Goal: Transaction & Acquisition: Purchase product/service

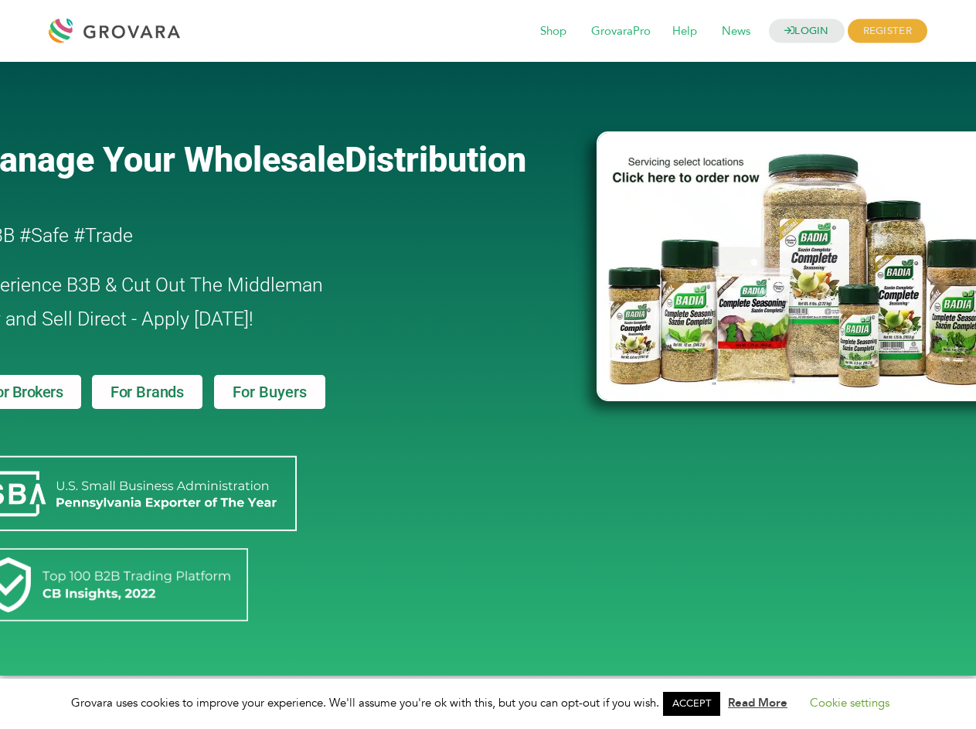
click at [697, 704] on link "ACCEPT" at bounding box center [691, 704] width 57 height 24
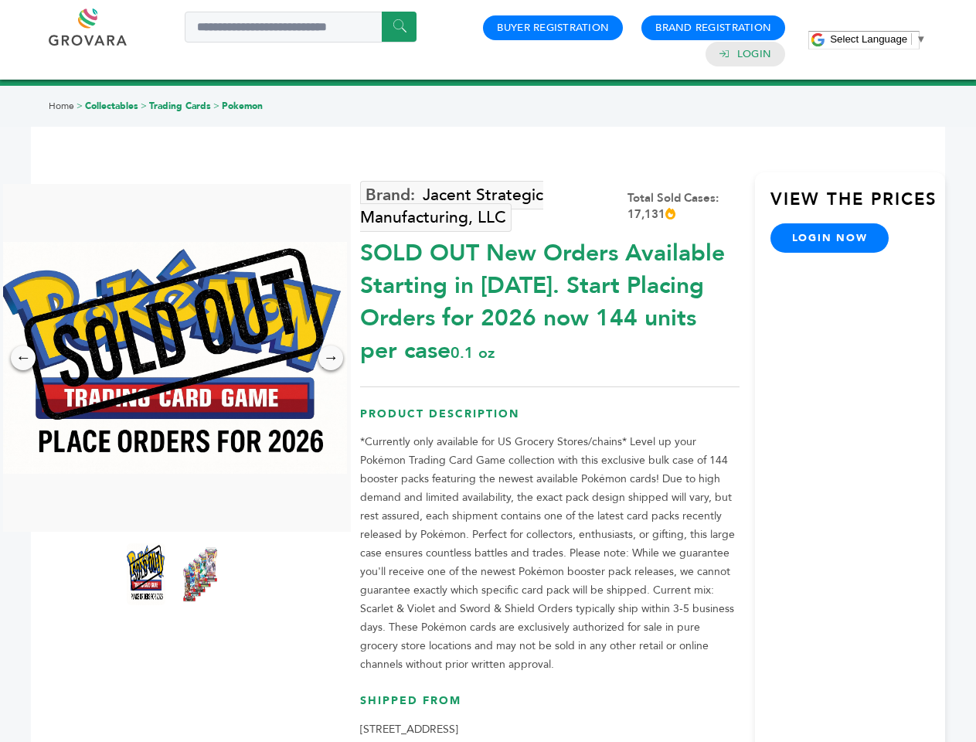
click at [878, 39] on span "Select Language" at bounding box center [868, 39] width 77 height 12
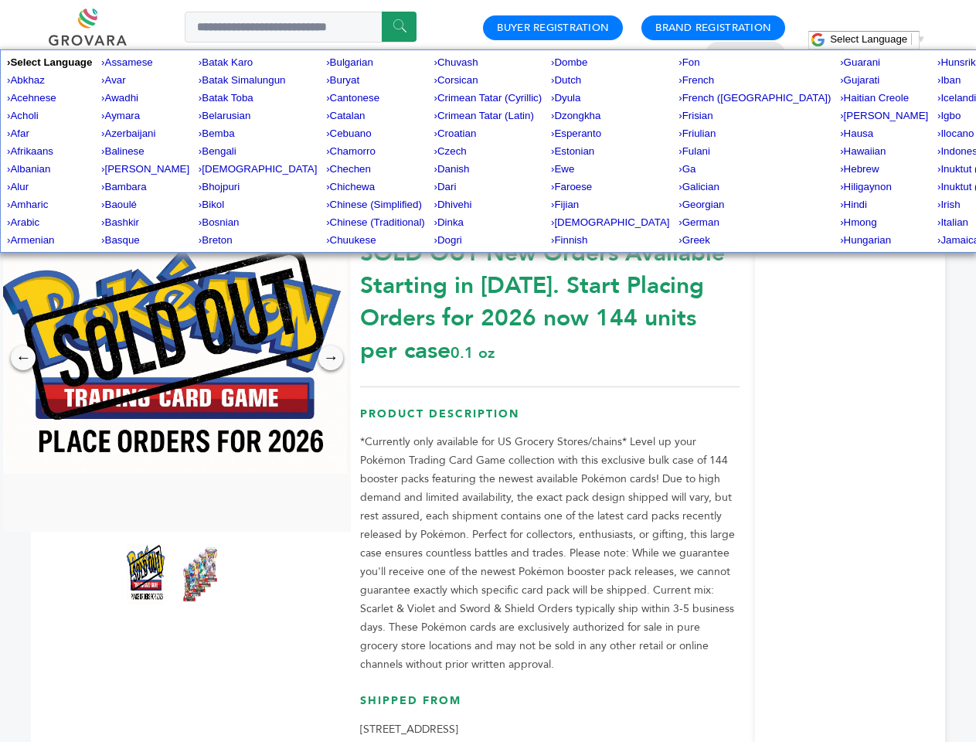
click at [173, 358] on img at bounding box center [173, 358] width 348 height 232
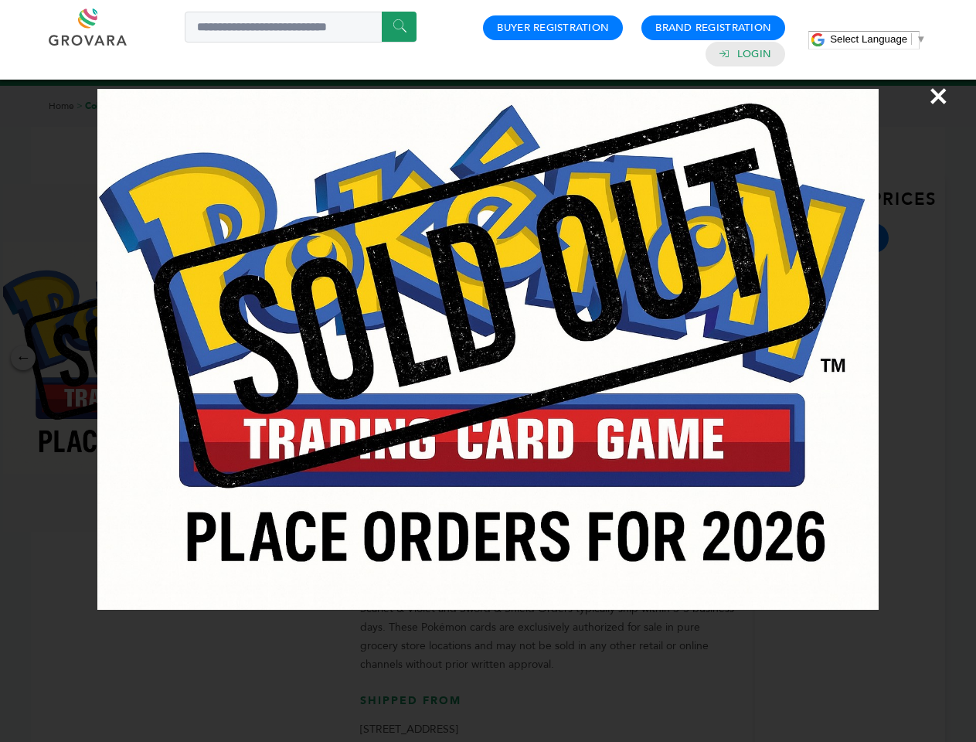
click at [23, 358] on div "×" at bounding box center [488, 371] width 976 height 742
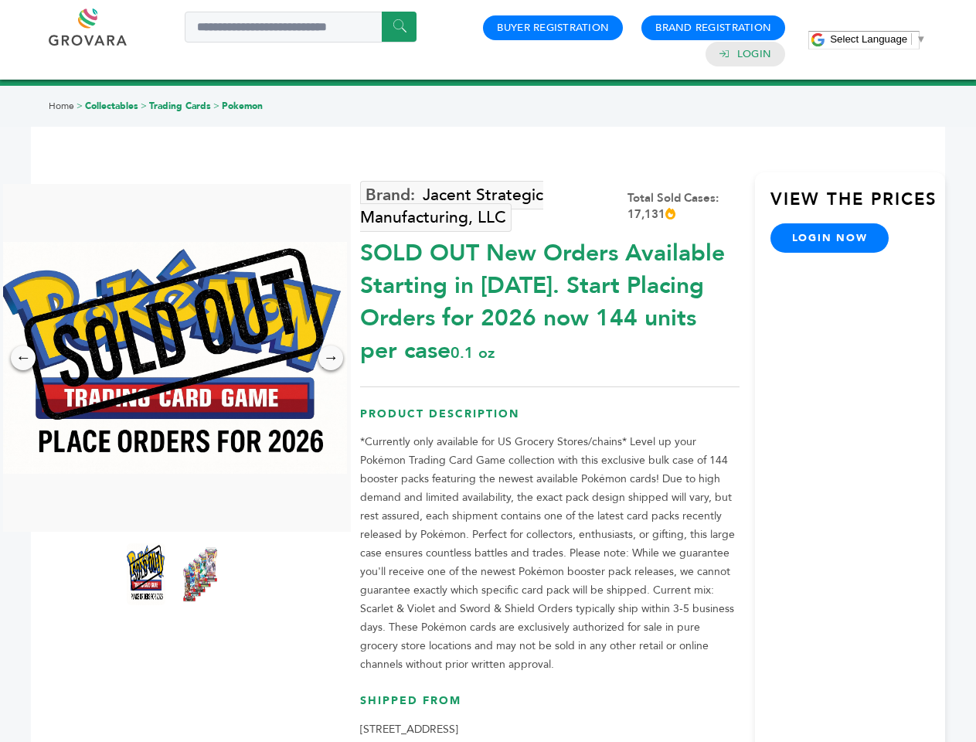
click at [331, 358] on div "→" at bounding box center [331, 358] width 25 height 25
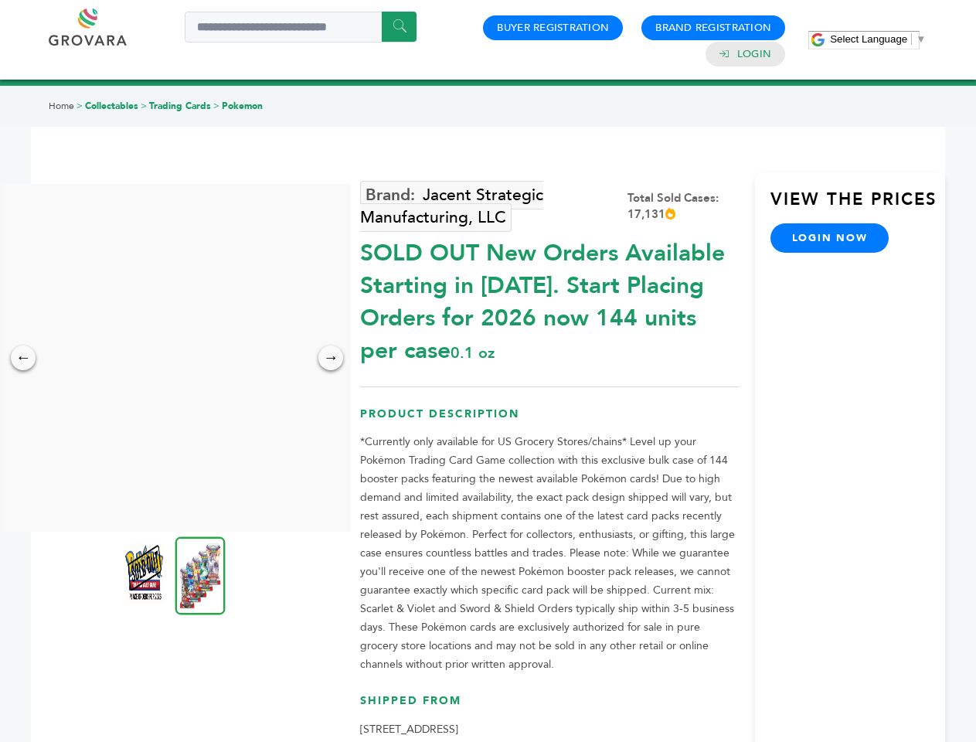
click at [146, 574] on img at bounding box center [144, 575] width 39 height 62
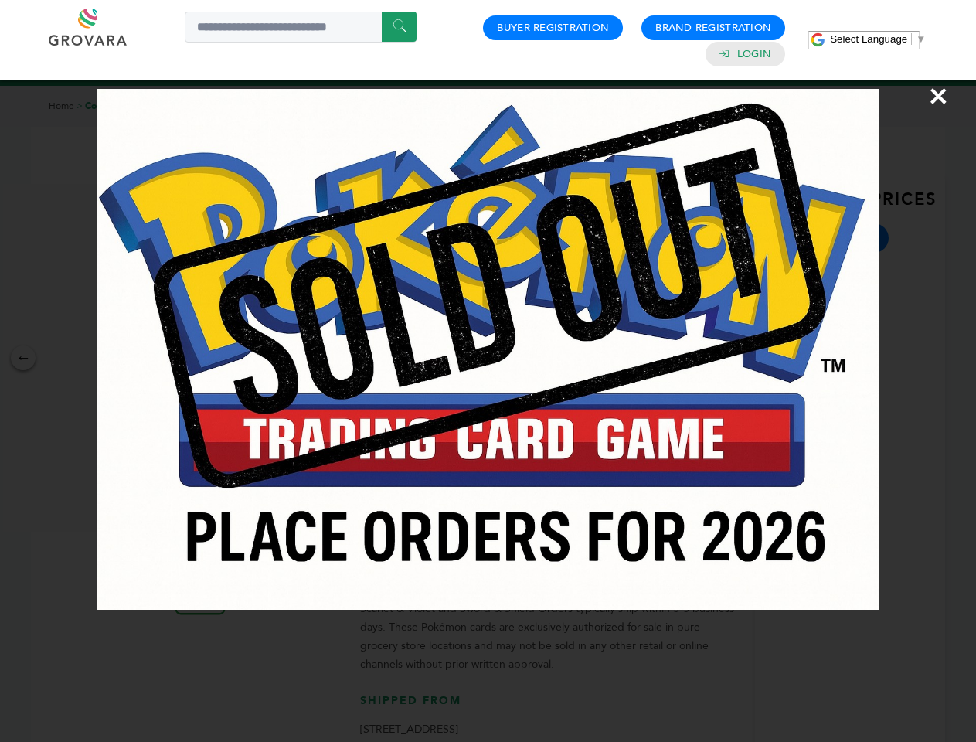
click at [200, 574] on div "×" at bounding box center [488, 371] width 976 height 742
